Goal: Transaction & Acquisition: Purchase product/service

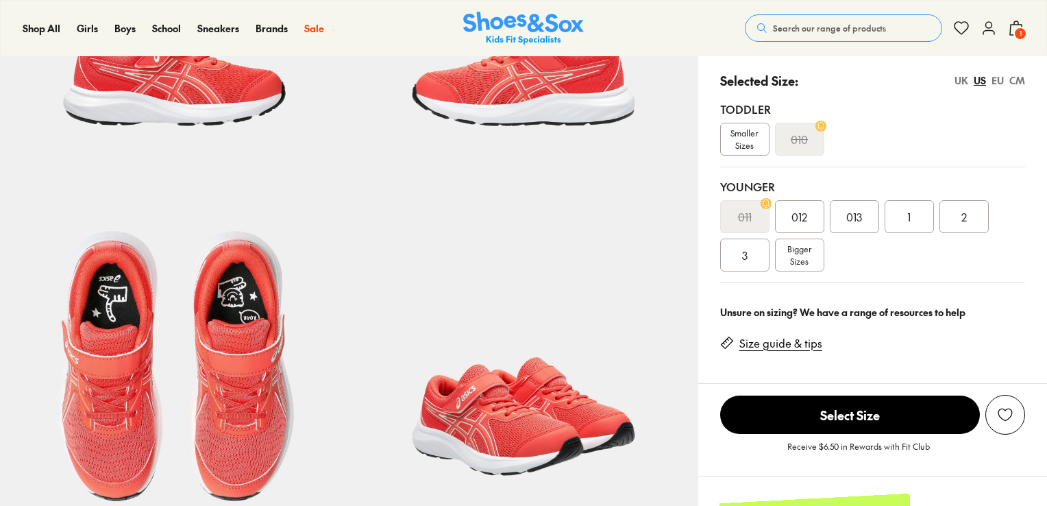
scroll to position [262, 0]
click at [811, 204] on div "012" at bounding box center [799, 216] width 49 height 33
select select "*"
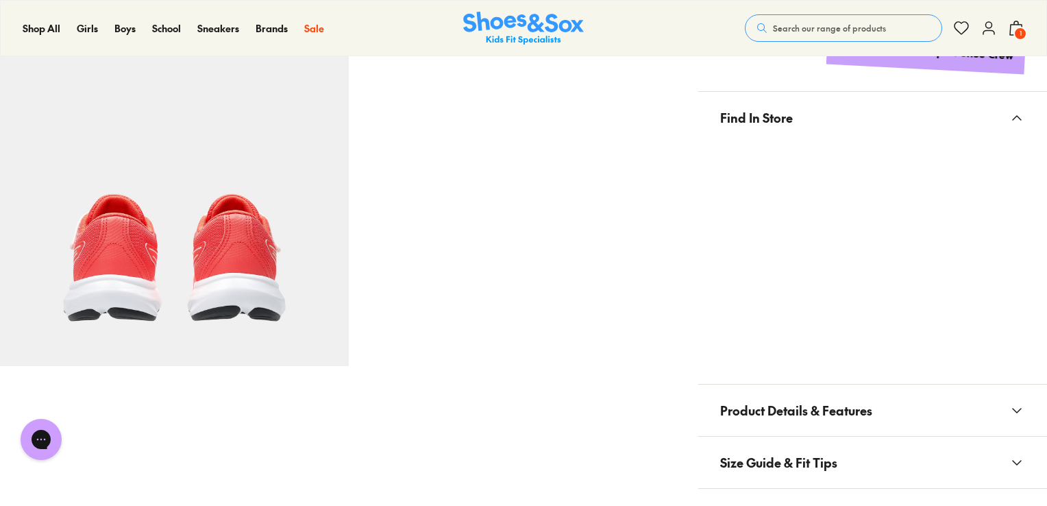
scroll to position [766, 0]
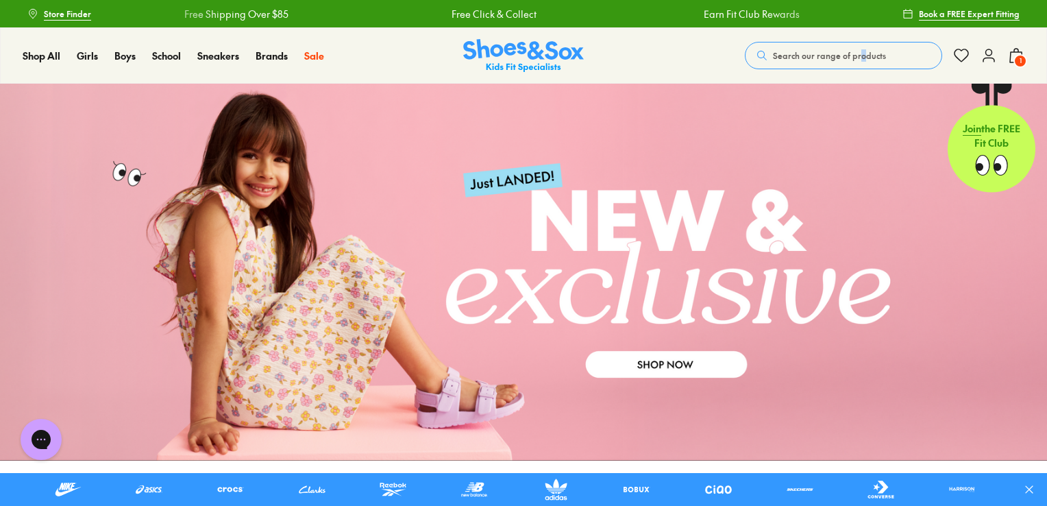
click at [858, 36] on div "Shop All Shop All Shop All New Arrivals Up to 40% Off Sale Online Only Best Sel…" at bounding box center [523, 55] width 1047 height 56
click at [850, 45] on button "Search our range of products" at bounding box center [843, 55] width 197 height 27
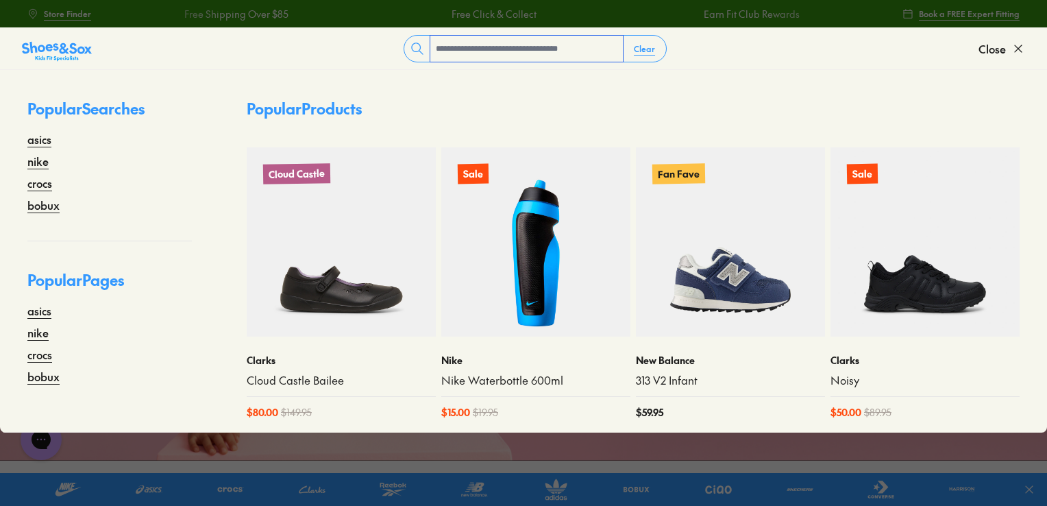
paste input "******"
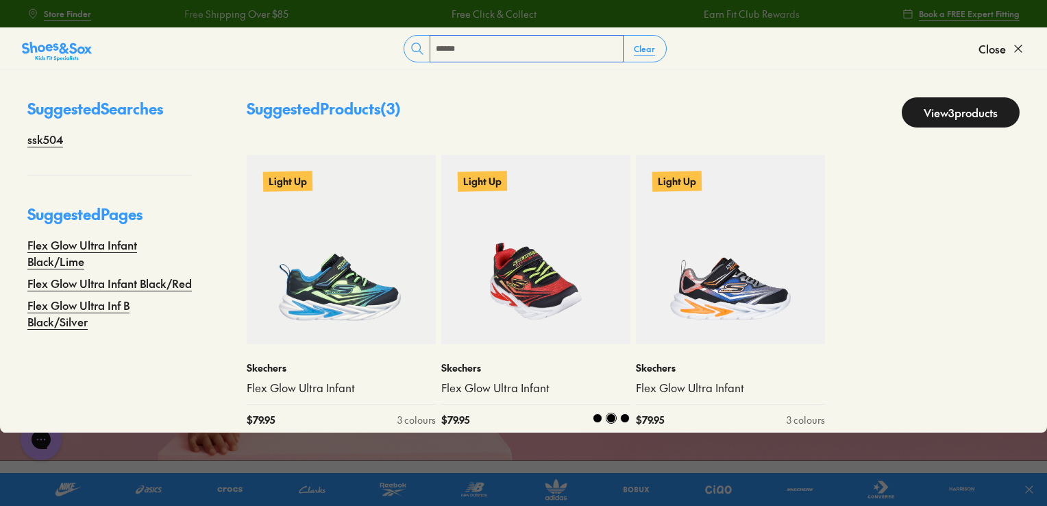
type input "******"
click at [561, 243] on img at bounding box center [535, 249] width 189 height 189
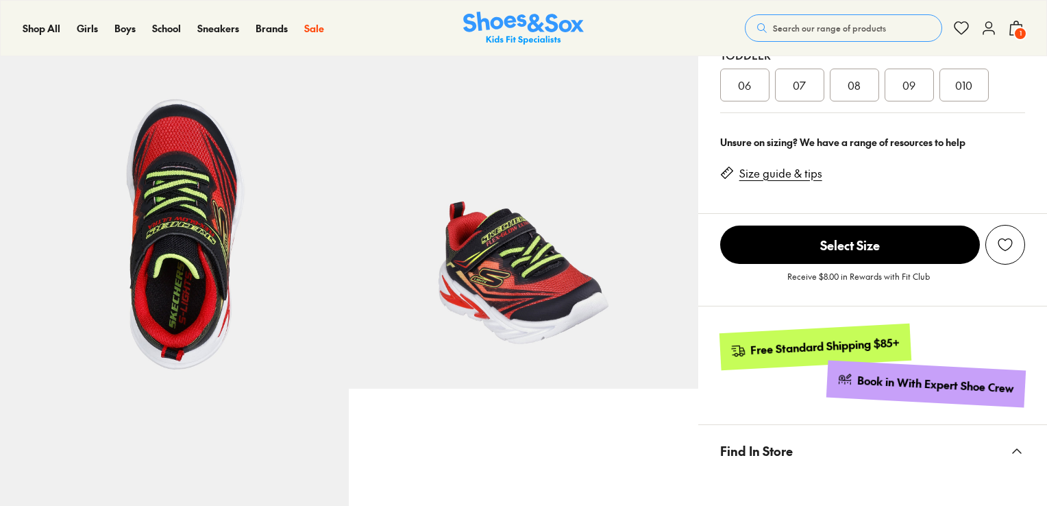
select select "*"
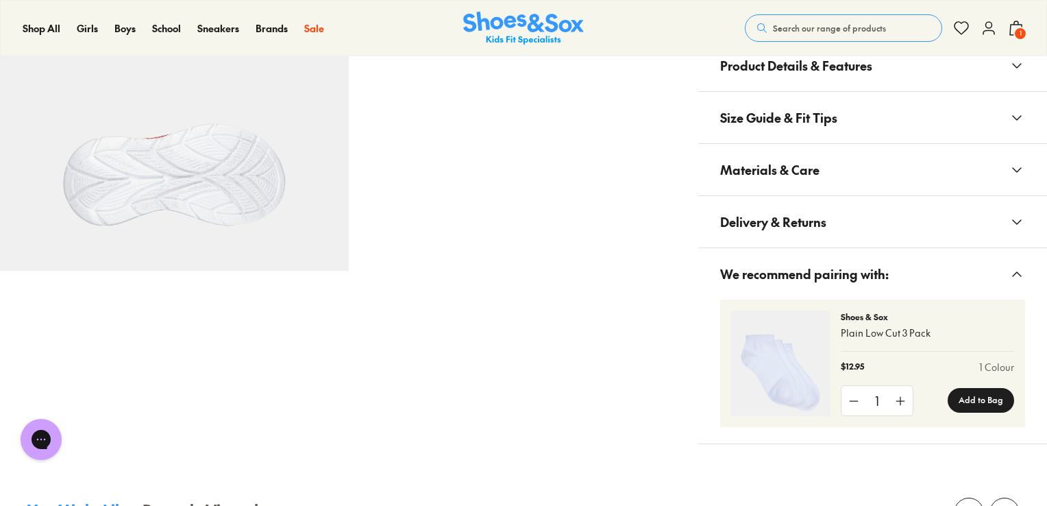
scroll to position [879, 0]
